Goal: Task Accomplishment & Management: Manage account settings

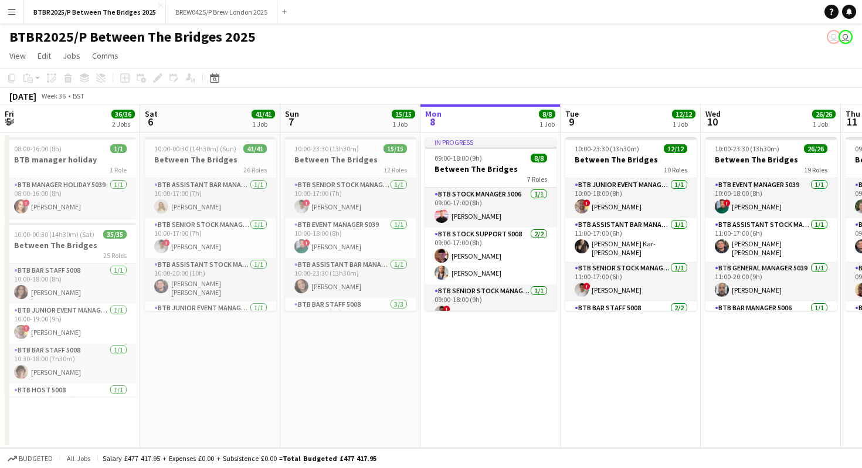
scroll to position [0, 387]
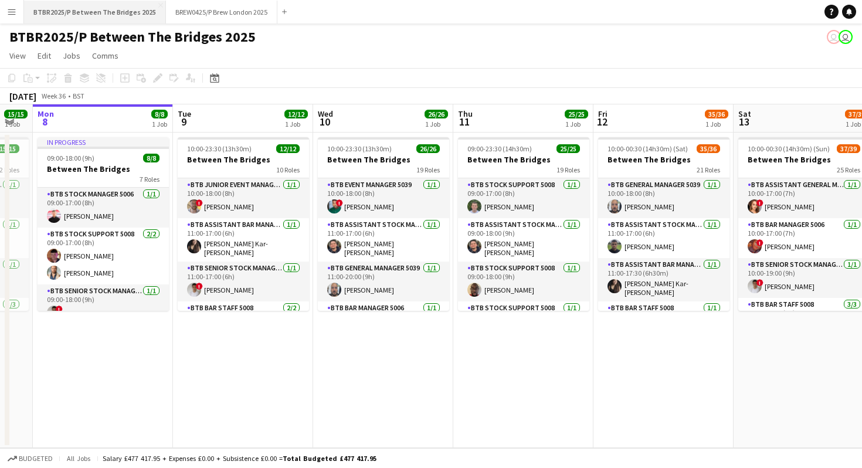
click at [86, 13] on button "BTBR2025/P Between The Bridges 2025 Close" at bounding box center [95, 12] width 142 height 23
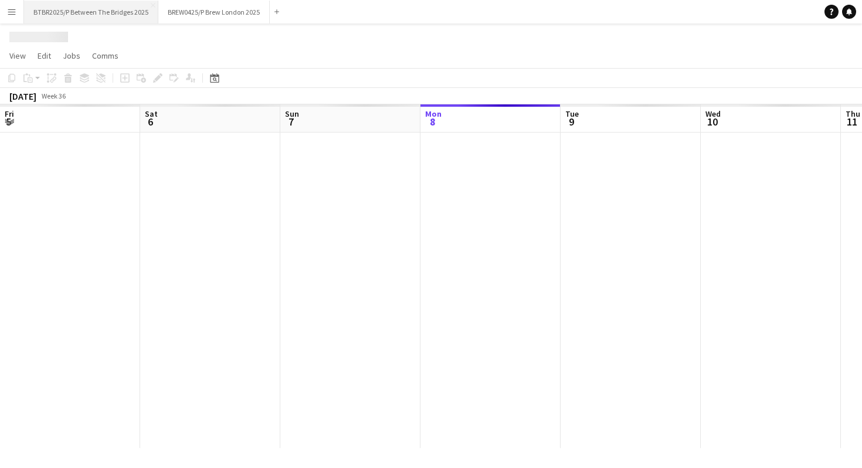
scroll to position [0, 280]
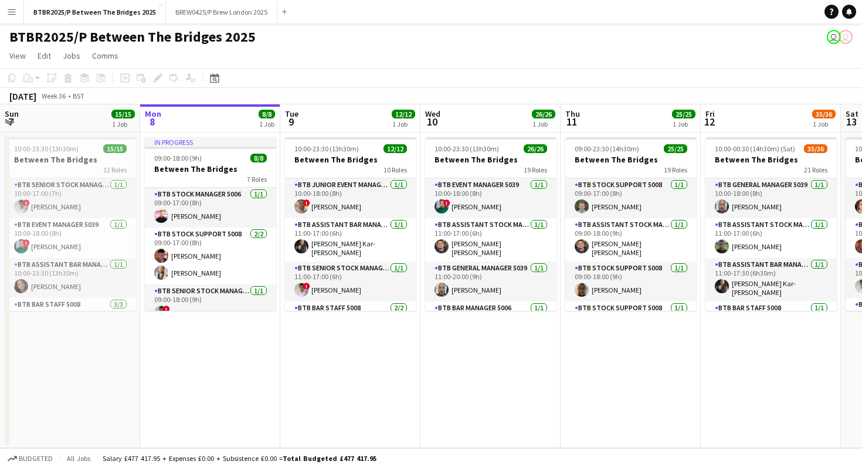
click at [8, 15] on app-icon "Menu" at bounding box center [11, 11] width 9 height 9
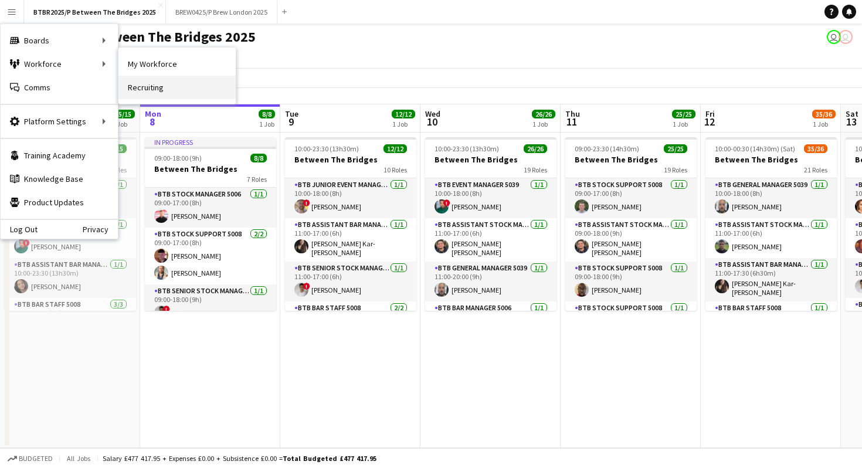
click at [138, 79] on link "Recruiting" at bounding box center [176, 87] width 117 height 23
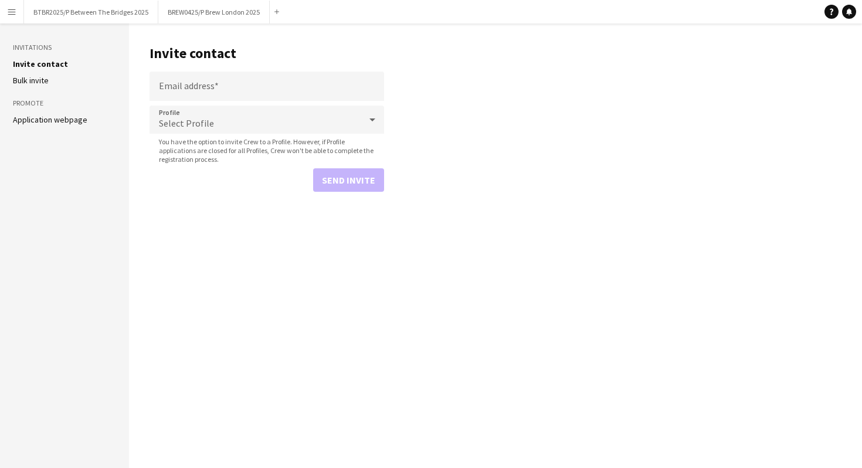
click at [13, 11] on app-icon "Menu" at bounding box center [11, 11] width 9 height 9
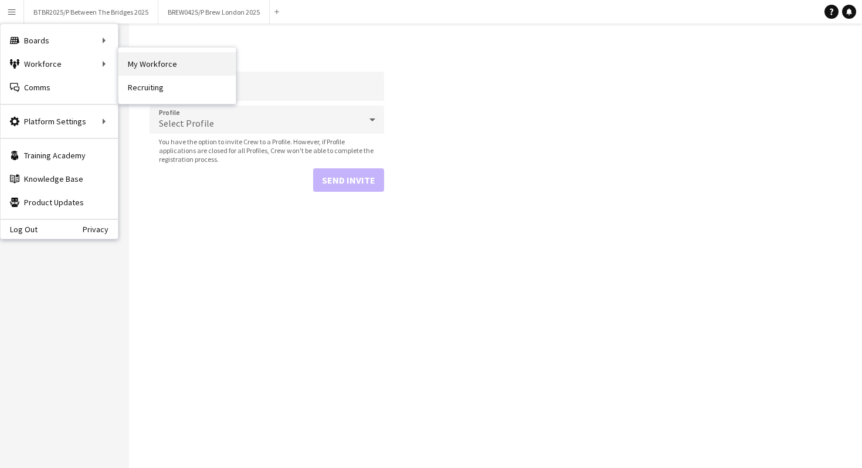
click at [142, 74] on link "My Workforce" at bounding box center [176, 63] width 117 height 23
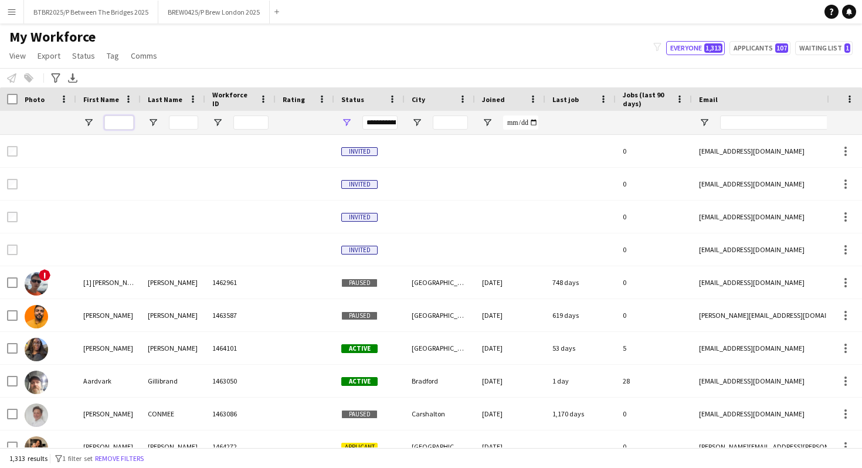
click at [125, 122] on input "First Name Filter Input" at bounding box center [118, 122] width 29 height 14
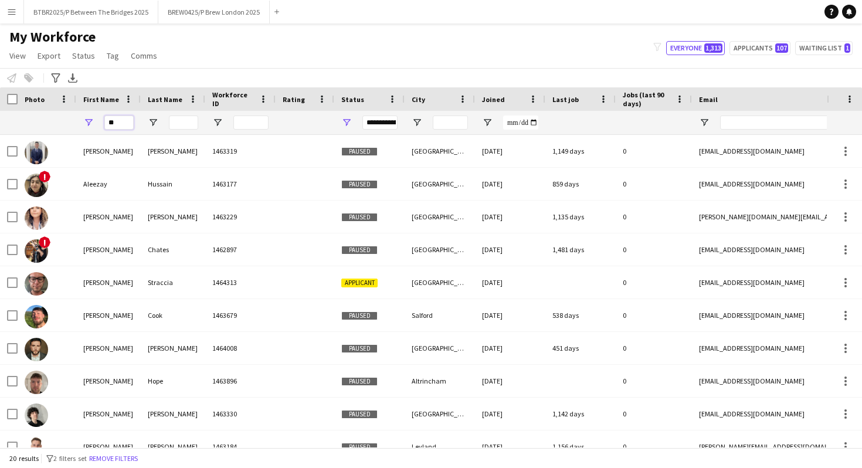
type input "*"
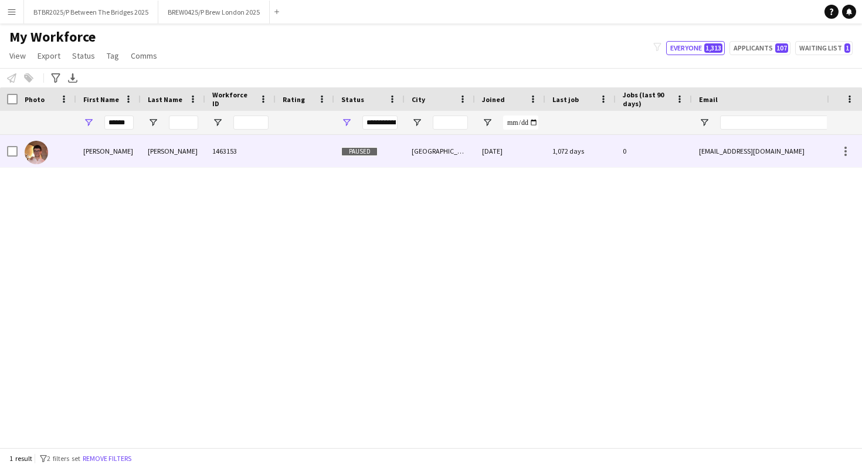
click at [138, 147] on div "[PERSON_NAME]" at bounding box center [108, 151] width 64 height 32
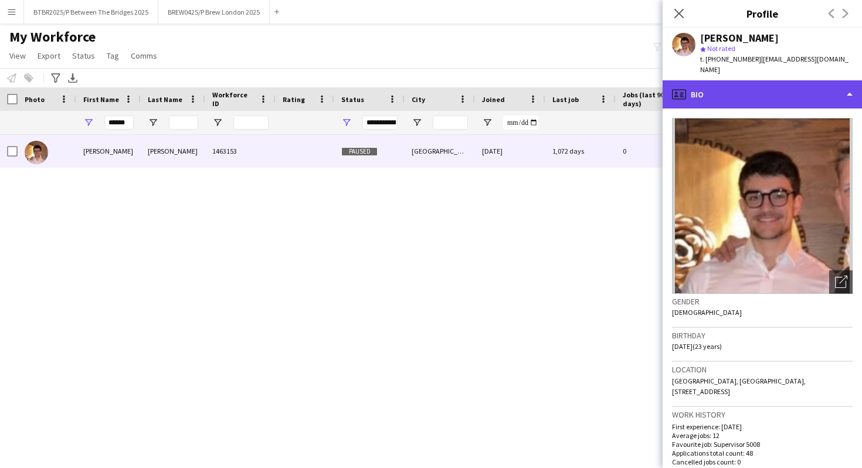
click at [760, 90] on div "profile Bio" at bounding box center [761, 94] width 199 height 28
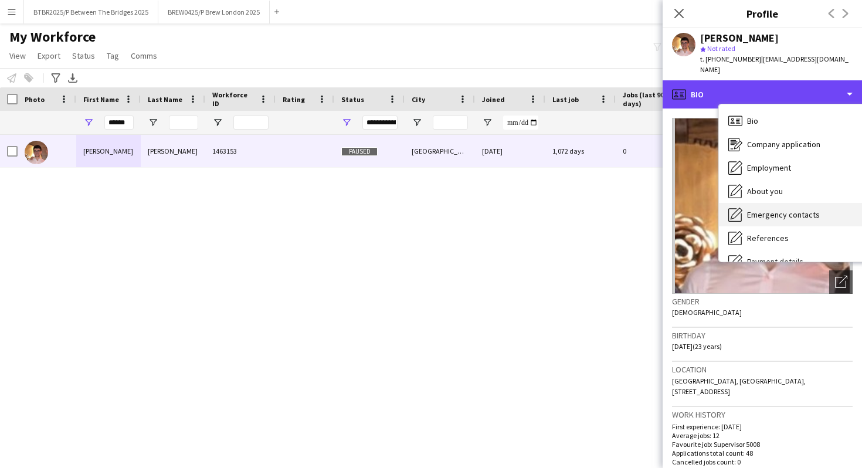
scroll to position [157, 0]
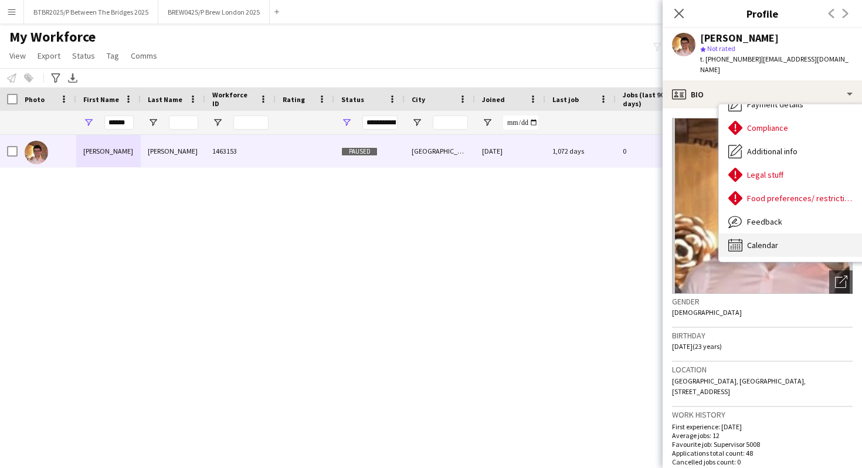
click at [751, 240] on div "Calendar Calendar" at bounding box center [792, 244] width 147 height 23
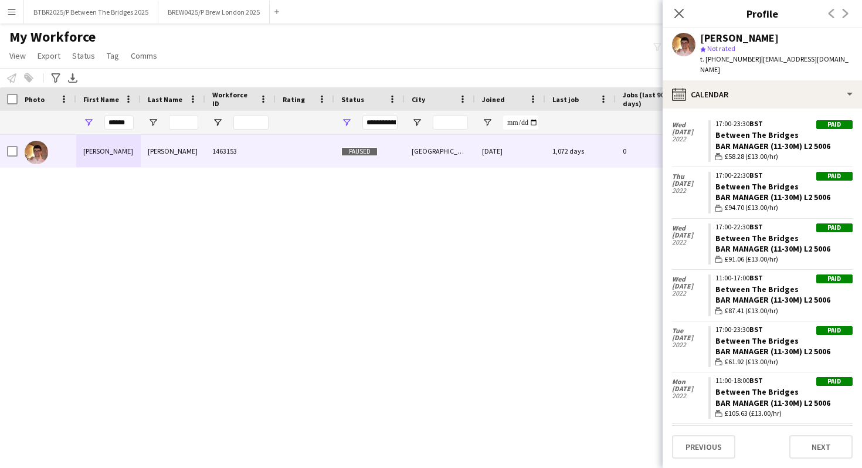
scroll to position [0, 0]
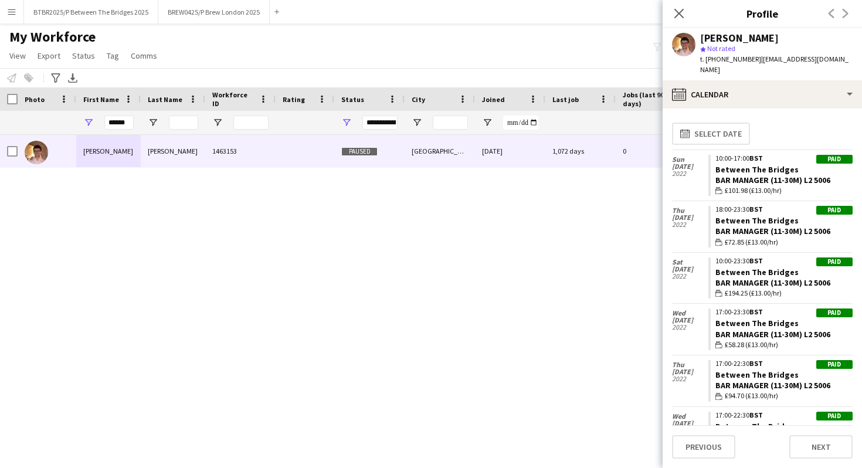
click at [604, 46] on div "My Workforce View Views Default view Details New Starters New starters report N…" at bounding box center [431, 48] width 862 height 40
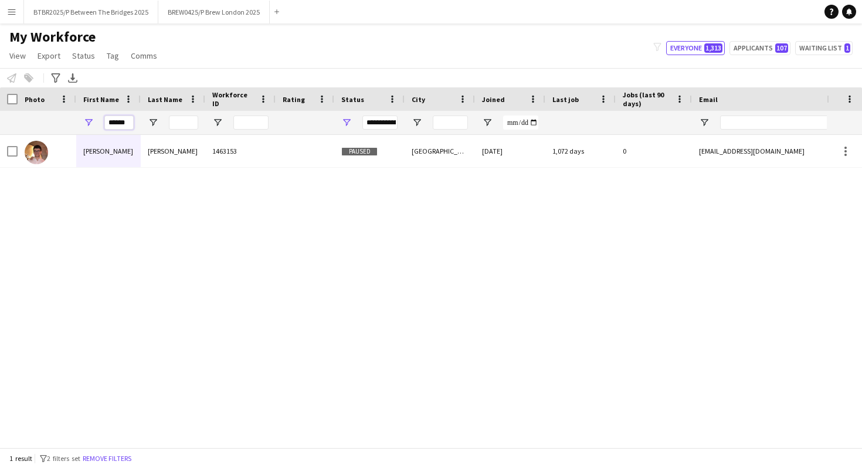
click at [128, 121] on input "******" at bounding box center [118, 122] width 29 height 14
type input "*"
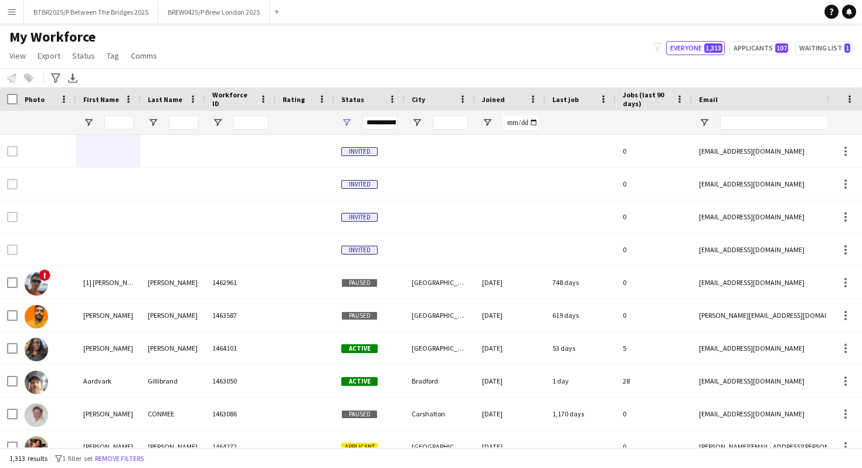
click at [226, 40] on div "My Workforce View Views Default view Details New Starters New starters report N…" at bounding box center [431, 48] width 862 height 40
click at [96, 7] on button "BTBR2025/P Between The Bridges 2025 Close" at bounding box center [91, 12] width 134 height 23
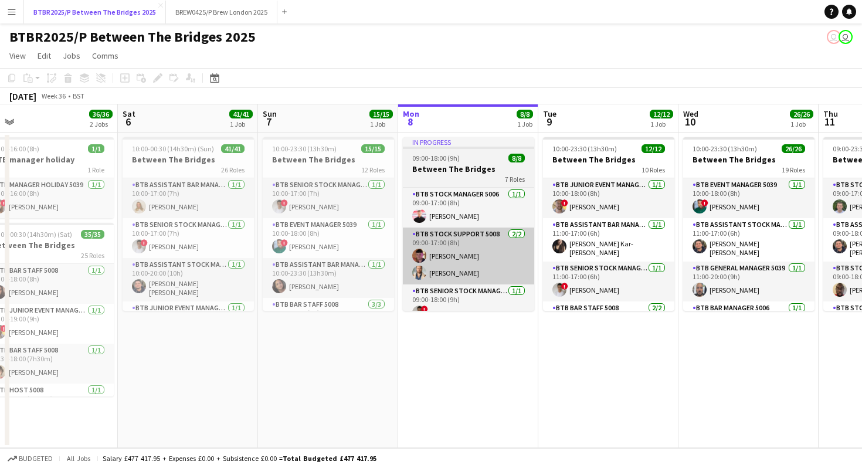
scroll to position [0, 302]
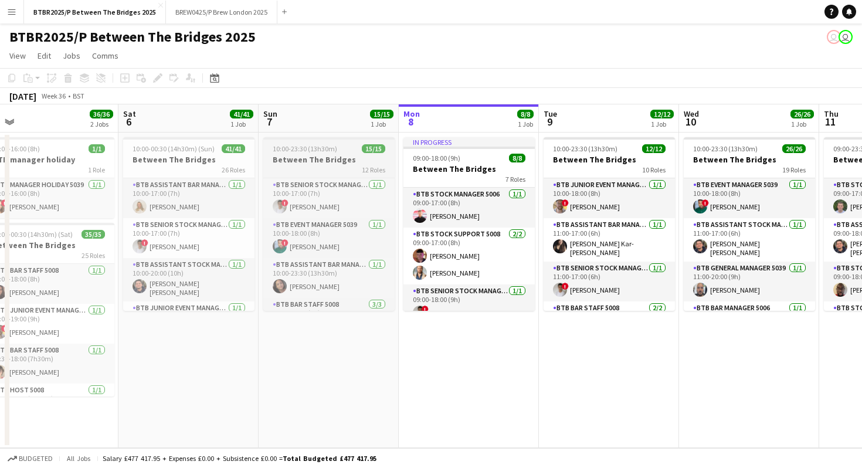
click at [298, 162] on h3 "Between The Bridges" at bounding box center [328, 159] width 131 height 11
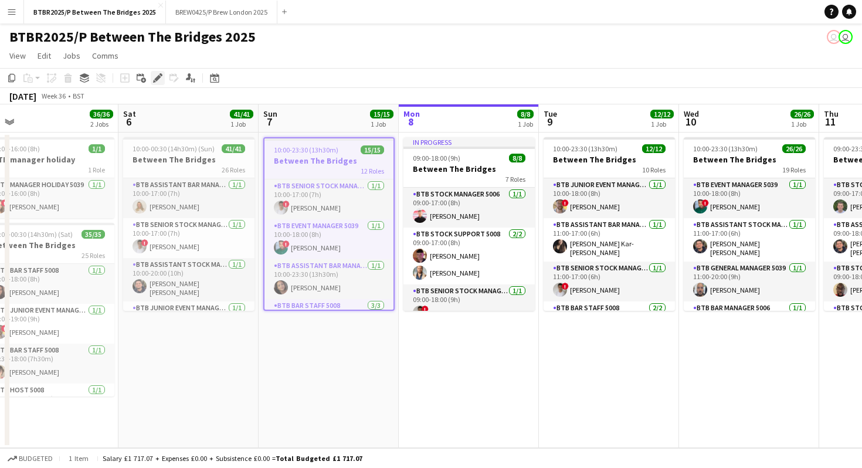
click at [158, 77] on icon at bounding box center [157, 78] width 6 height 6
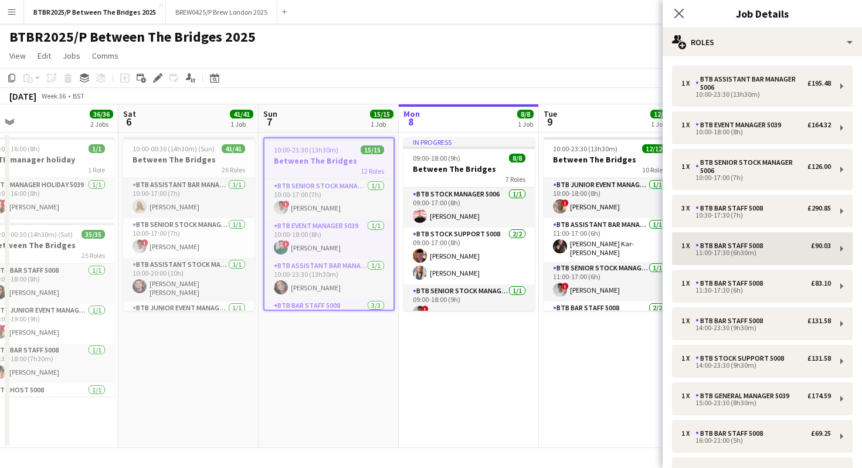
scroll to position [187, 0]
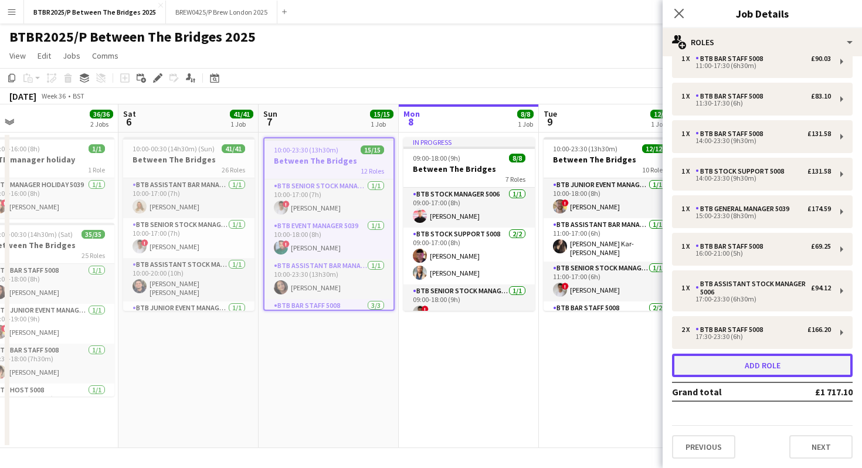
click at [731, 368] on button "Add role" at bounding box center [762, 364] width 181 height 23
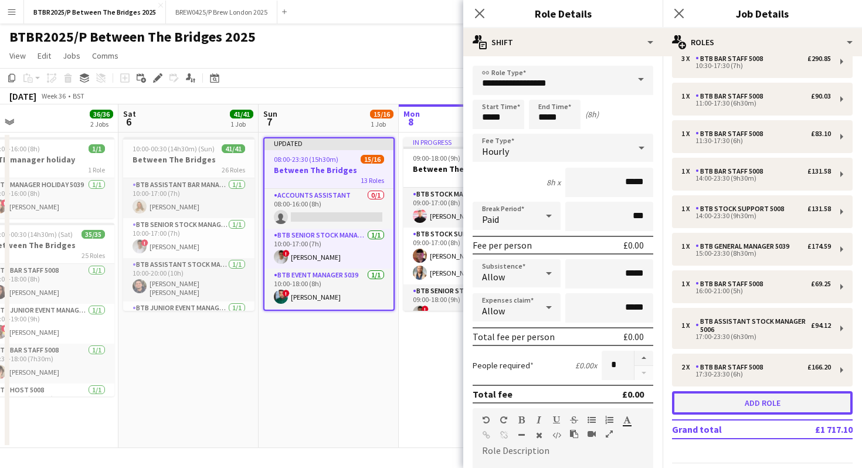
scroll to position [224, 0]
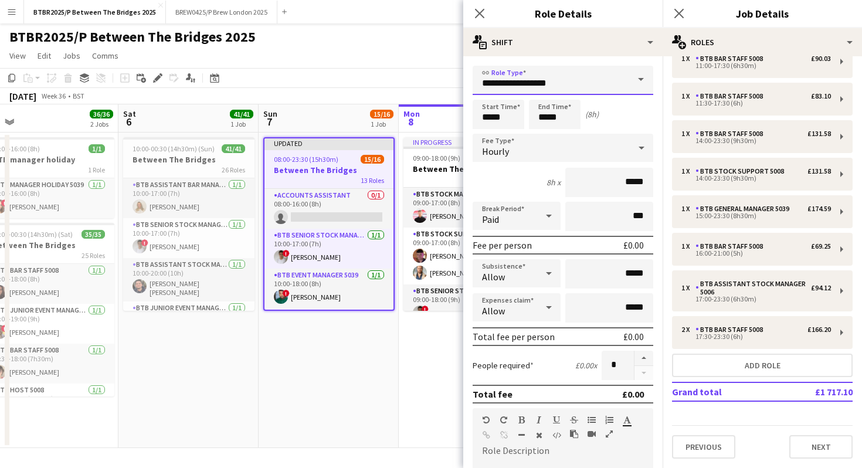
drag, startPoint x: 579, startPoint y: 82, endPoint x: 433, endPoint y: 81, distance: 145.9
click at [433, 81] on body "Menu Boards Boards Boards All jobs Status Workforce Workforce My Workforce Recr…" at bounding box center [431, 234] width 862 height 468
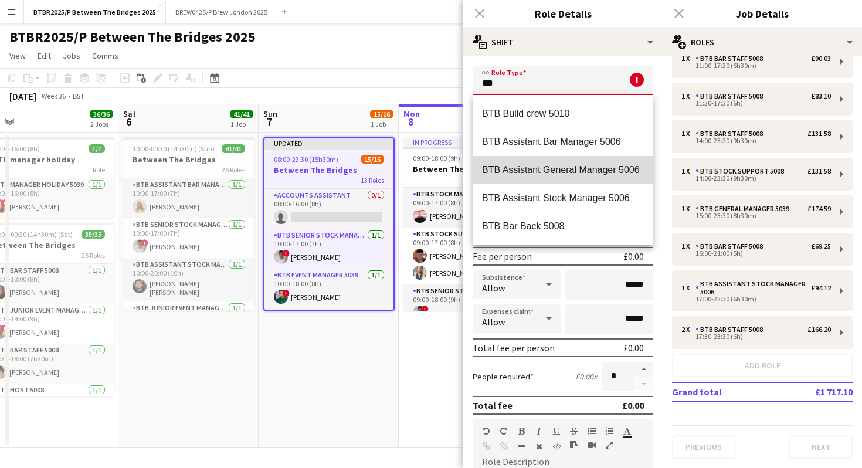
click at [489, 169] on span "BTB Assistant General Manager 5006" at bounding box center [563, 169] width 162 height 11
type input "**********"
type input "******"
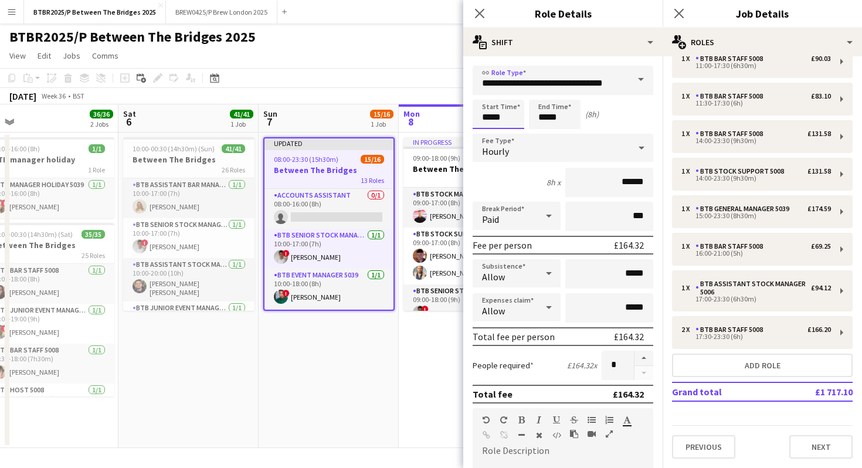
click at [510, 113] on input "*****" at bounding box center [498, 114] width 52 height 29
type input "*****"
click at [419, 40] on div "BTBR2025/P Between The Bridges 2025 user user" at bounding box center [431, 34] width 862 height 22
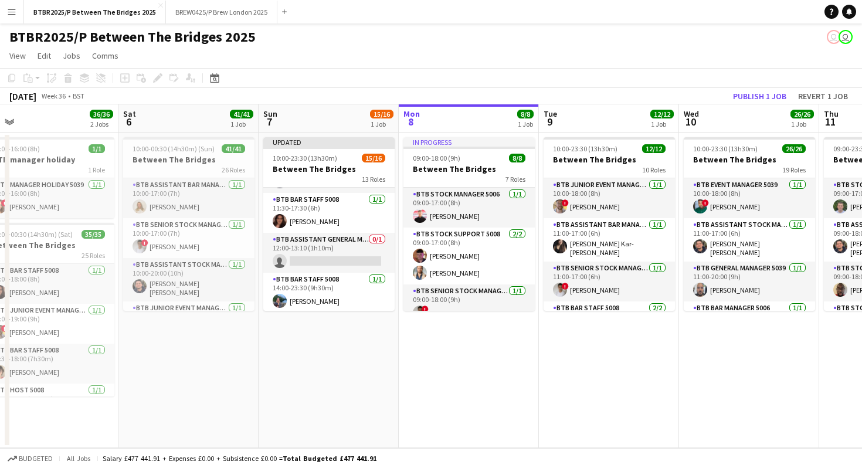
scroll to position [230, 0]
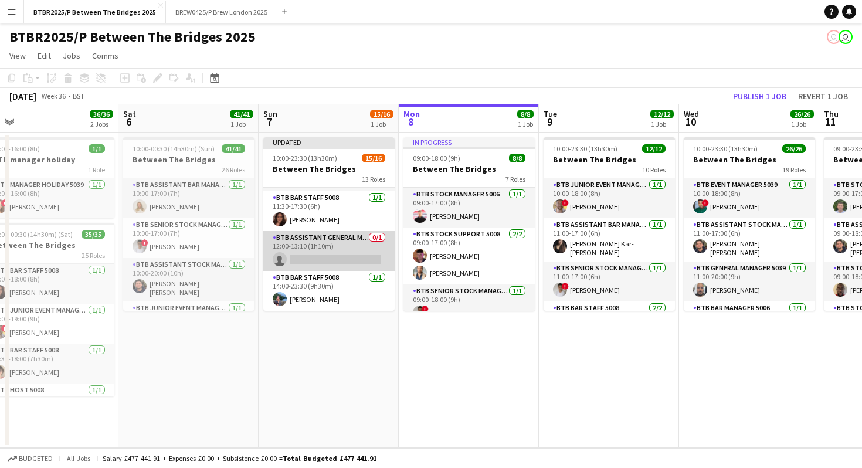
click at [341, 251] on app-card-role "BTB Assistant General Manager 5006 0/1 12:00-13:10 (1h10m) single-neutral-actio…" at bounding box center [328, 251] width 131 height 40
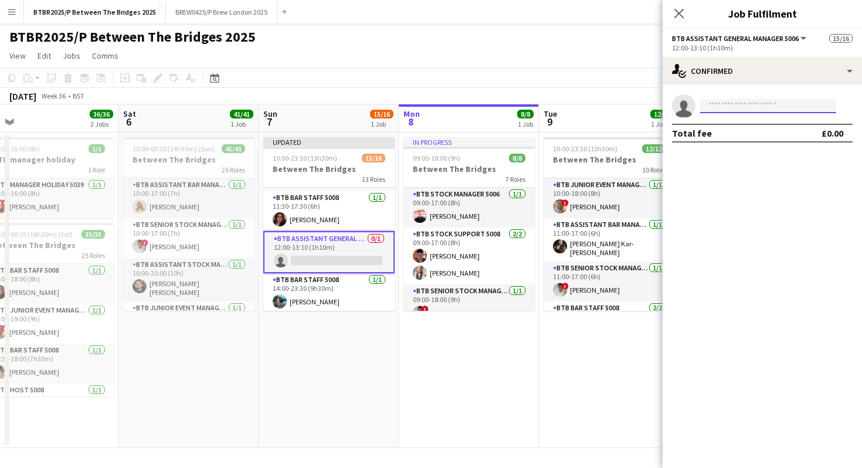
click at [782, 103] on input at bounding box center [768, 106] width 136 height 14
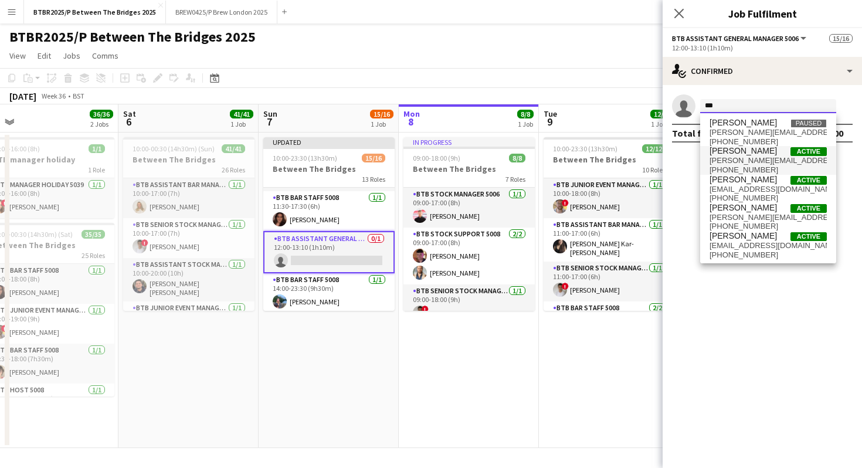
type input "***"
click at [784, 154] on span "[PERSON_NAME] Active" at bounding box center [767, 151] width 117 height 10
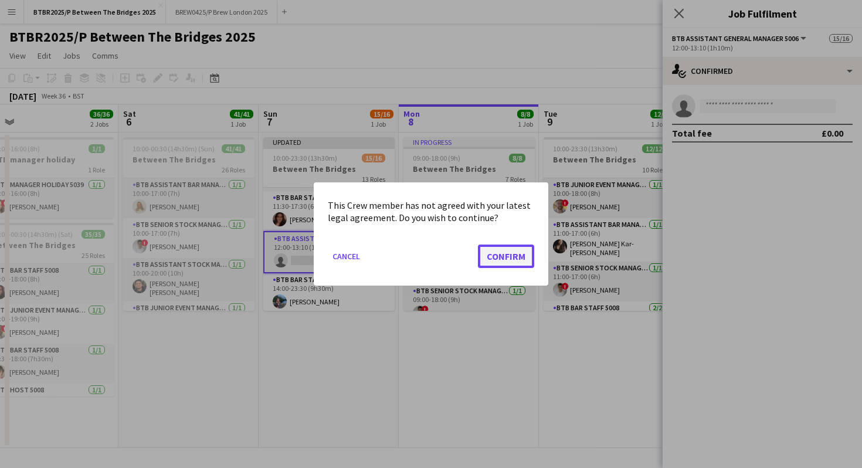
click at [509, 259] on button "Confirm" at bounding box center [506, 255] width 56 height 23
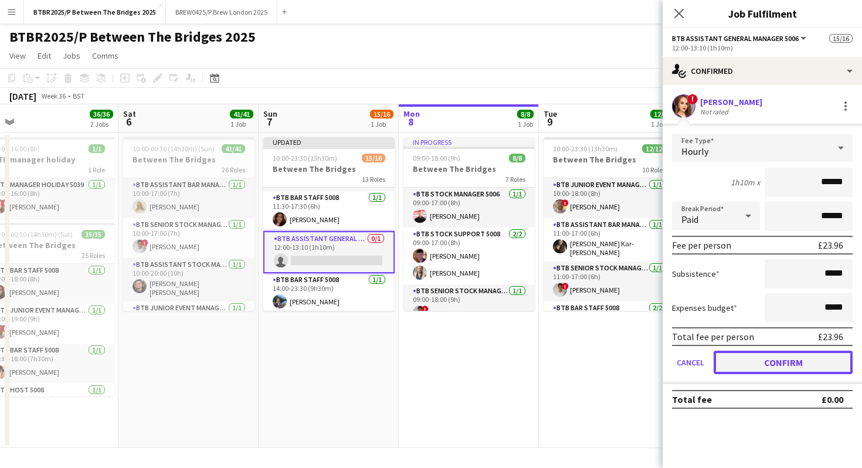
click at [773, 361] on button "Confirm" at bounding box center [782, 362] width 139 height 23
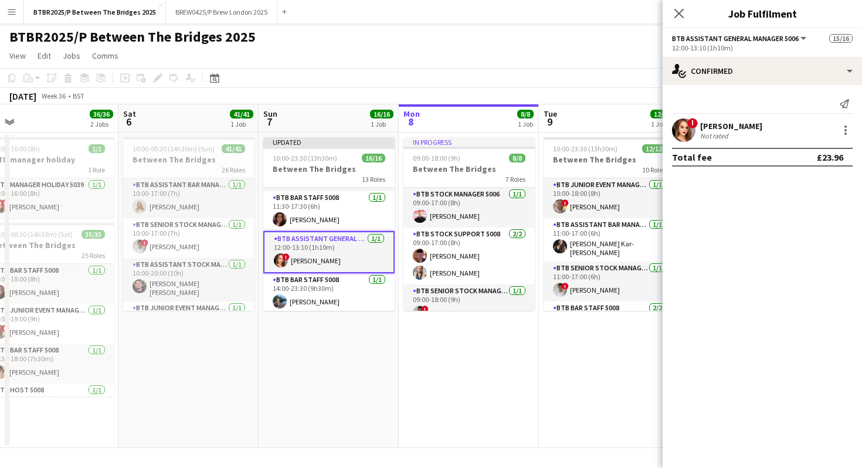
click at [624, 51] on app-page-menu "View Day view expanded Day view collapsed Month view Date picker Jump to [DATE]…" at bounding box center [431, 57] width 862 height 22
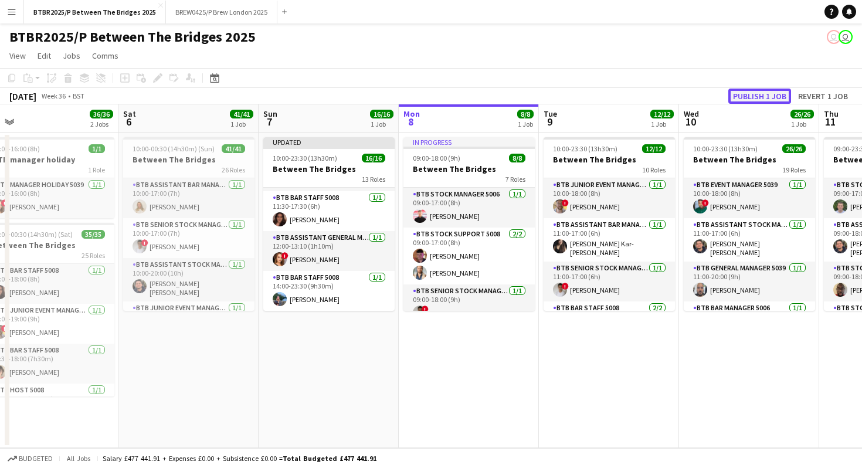
click at [751, 99] on button "Publish 1 job" at bounding box center [759, 96] width 63 height 15
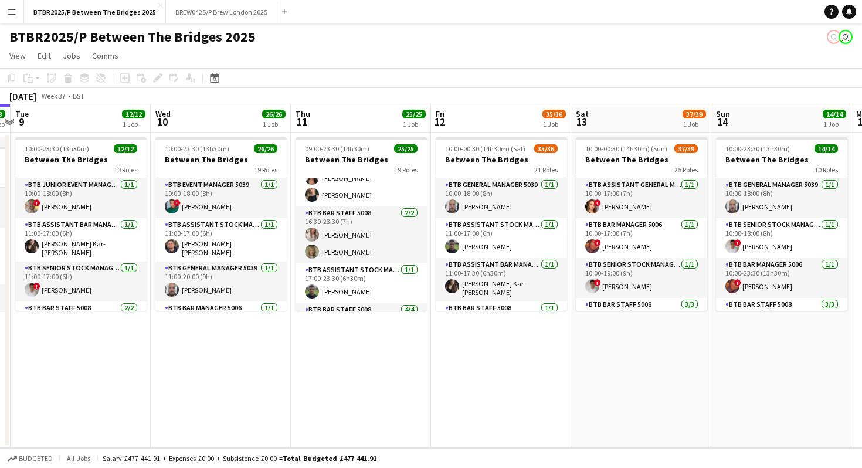
scroll to position [652, 0]
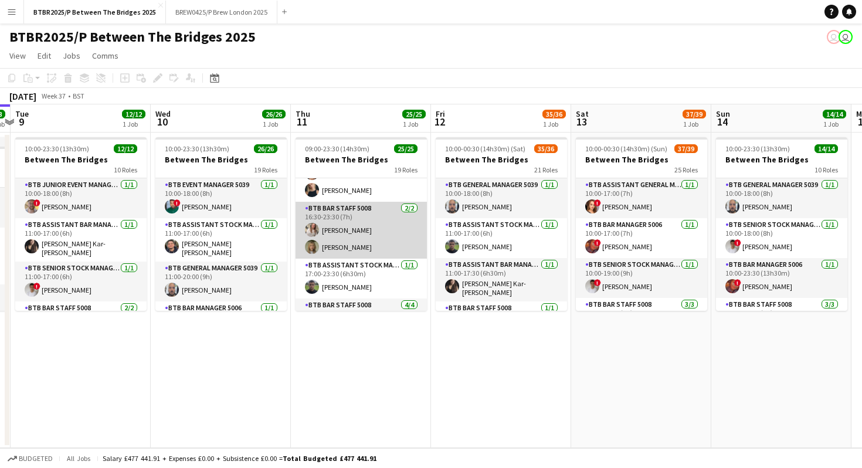
click at [369, 233] on app-card-role "BTB Bar Staff 5008 [DATE] 16:30-23:30 (7h) [PERSON_NAME] [PERSON_NAME]" at bounding box center [360, 230] width 131 height 57
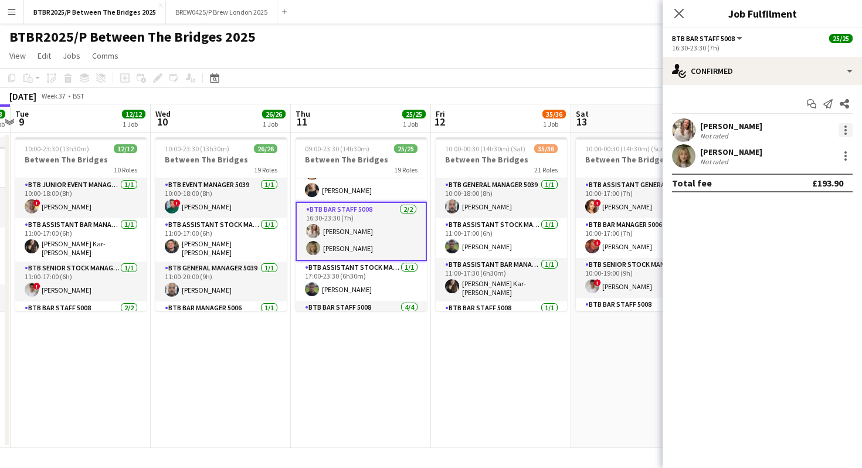
click at [843, 131] on div at bounding box center [845, 130] width 14 height 14
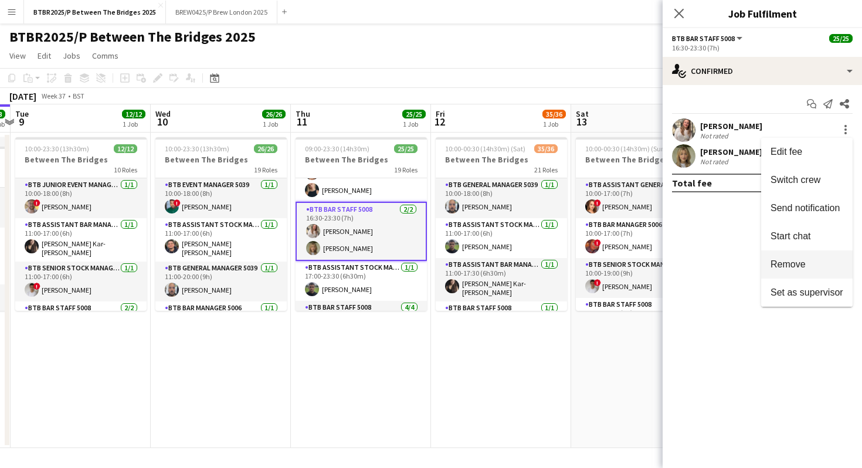
click at [804, 263] on span "Remove" at bounding box center [787, 264] width 35 height 10
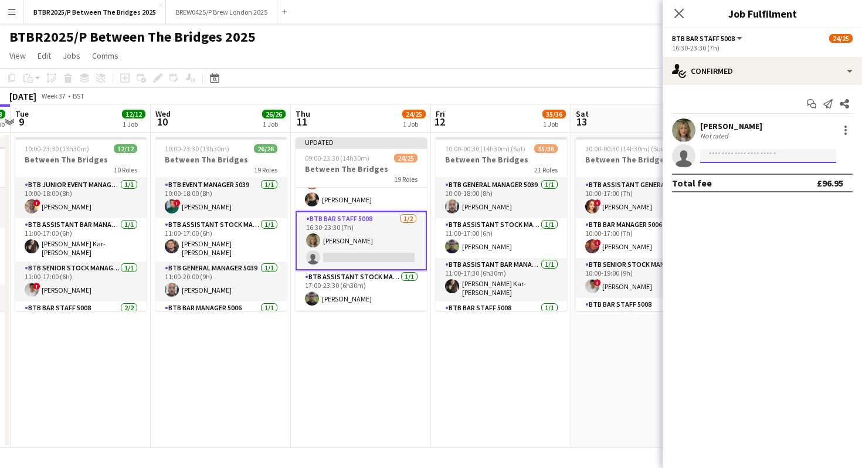
click at [773, 154] on input at bounding box center [768, 156] width 136 height 14
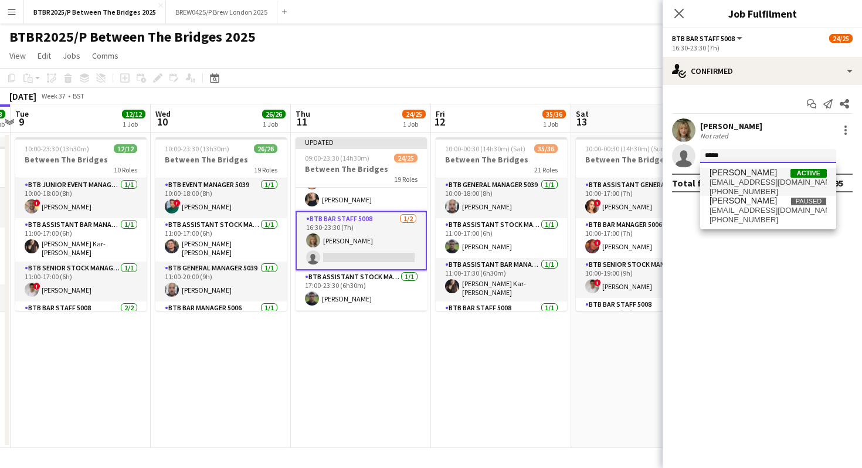
type input "*****"
click at [764, 183] on span "[EMAIL_ADDRESS][DOMAIN_NAME]" at bounding box center [767, 182] width 117 height 9
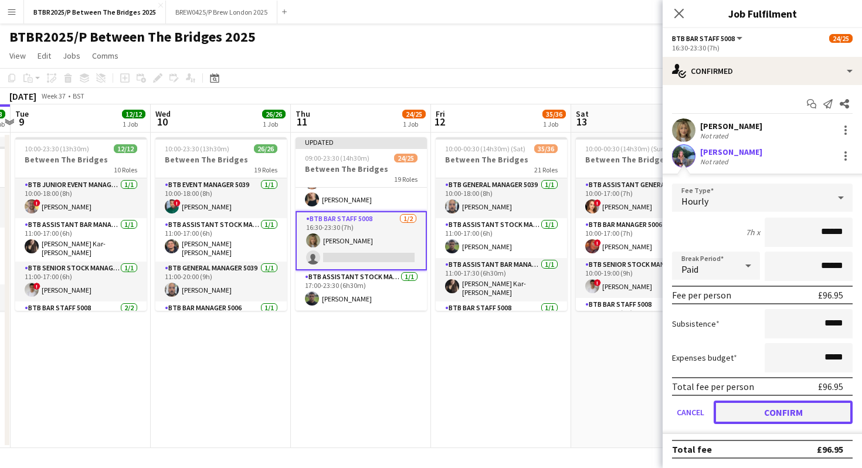
click at [754, 410] on button "Confirm" at bounding box center [782, 411] width 139 height 23
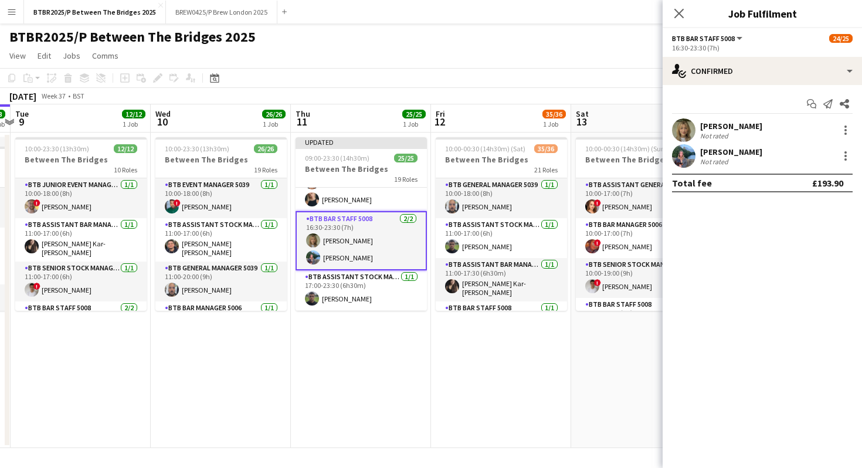
click at [596, 46] on app-page-menu "View Day view expanded Day view collapsed Month view Date picker Jump to [DATE]…" at bounding box center [431, 57] width 862 height 22
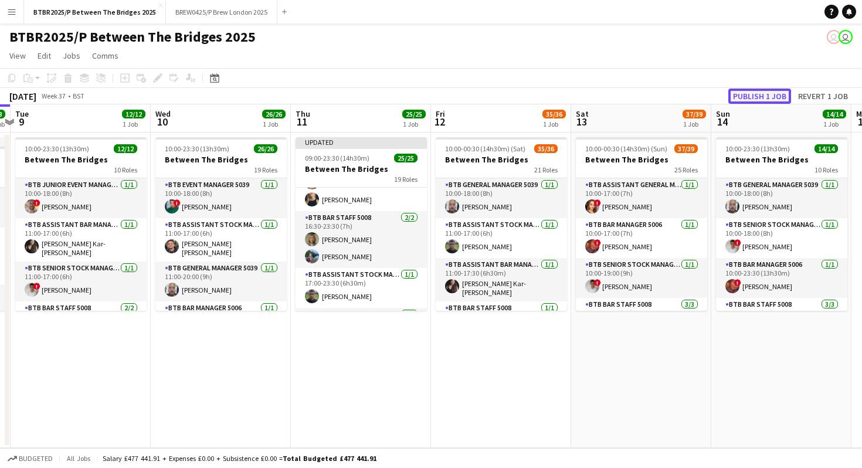
click at [743, 95] on button "Publish 1 job" at bounding box center [759, 96] width 63 height 15
